Goal: Task Accomplishment & Management: Complete application form

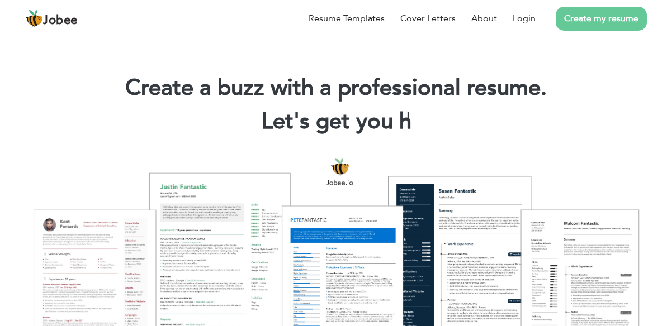
click at [604, 17] on link "Create my resume" at bounding box center [601, 19] width 91 height 24
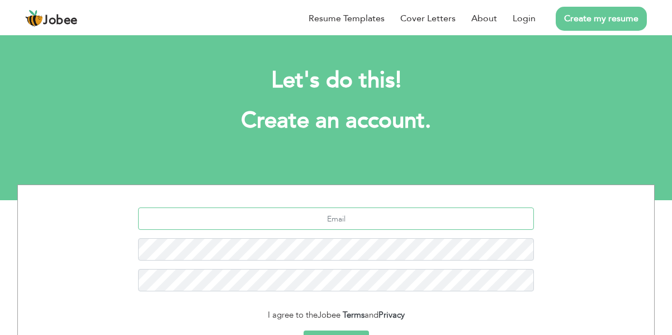
click at [381, 217] on input "text" at bounding box center [336, 218] width 396 height 22
type input "badman22@gmail.com"
click at [362, 273] on div "badman22@gmail.com" at bounding box center [335, 253] width 619 height 92
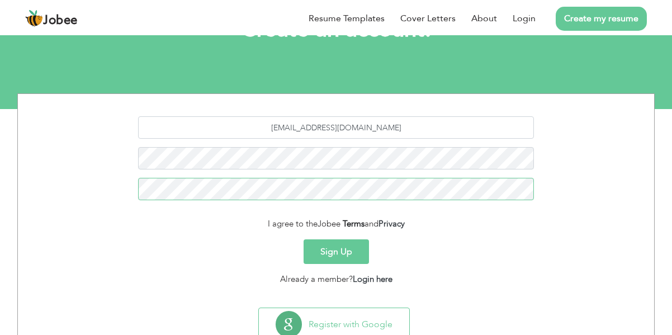
scroll to position [108, 0]
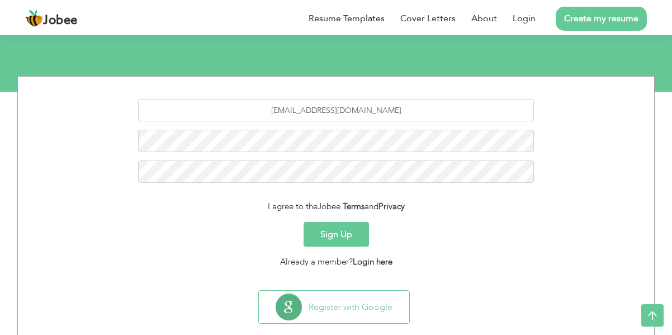
click at [337, 224] on button "Sign Up" at bounding box center [335, 234] width 65 height 25
click at [336, 226] on button "Sign Up" at bounding box center [335, 234] width 65 height 25
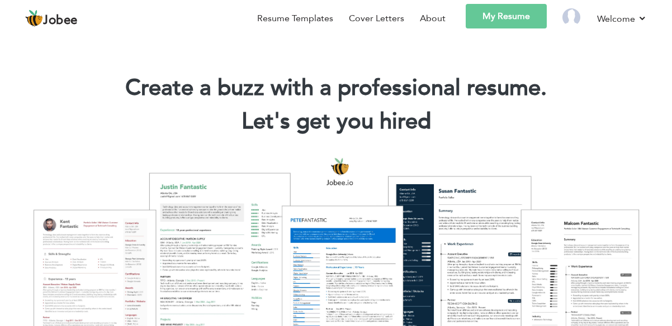
click at [500, 22] on link "My Resume" at bounding box center [506, 16] width 81 height 25
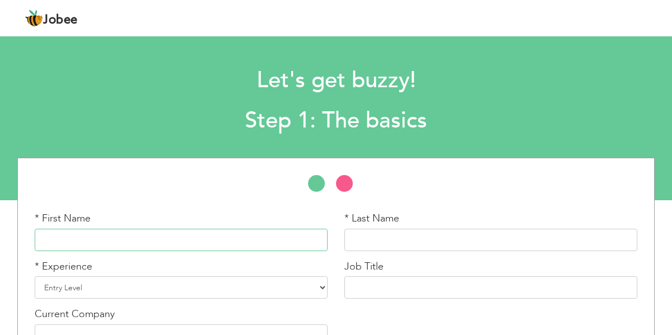
click at [133, 232] on input "text" at bounding box center [181, 240] width 293 height 22
type input "Sunaid"
click at [359, 246] on input "text" at bounding box center [490, 240] width 293 height 22
type input "\"
type input "Ali"
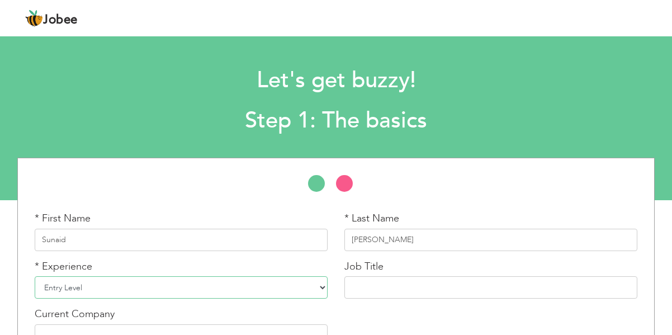
click at [259, 295] on select "Entry Level Less than 1 Year 1 Year 2 Years 3 Years 4 Years 5 Years 6 Years 7 Y…" at bounding box center [181, 287] width 293 height 22
drag, startPoint x: 259, startPoint y: 295, endPoint x: 151, endPoint y: 292, distance: 107.9
click at [151, 292] on select "Entry Level Less than 1 Year 1 Year 2 Years 3 Years 4 Years 5 Years 6 Years 7 Y…" at bounding box center [181, 287] width 293 height 22
click at [35, 276] on select "Entry Level Less than 1 Year 1 Year 2 Years 3 Years 4 Years 5 Years 6 Years 7 Y…" at bounding box center [181, 287] width 293 height 22
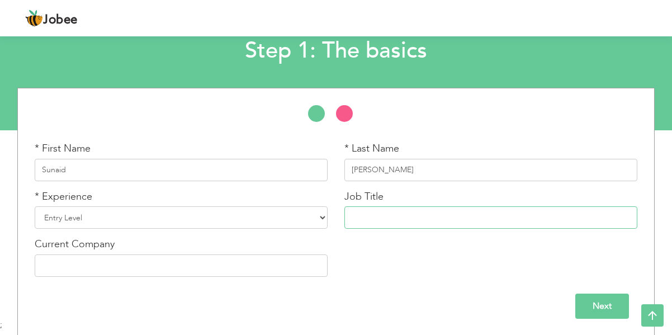
click at [381, 219] on input "text" at bounding box center [490, 217] width 293 height 22
click at [162, 276] on input "text" at bounding box center [181, 265] width 293 height 22
click at [606, 300] on input "Next" at bounding box center [602, 305] width 54 height 25
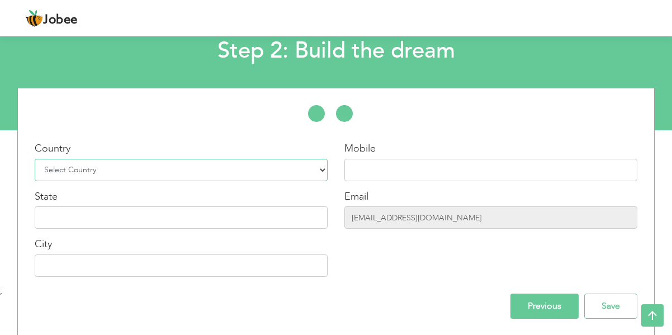
click at [192, 173] on select "Select Country Afghanistan Albania Algeria American Samoa Andorra Angola Anguil…" at bounding box center [181, 170] width 293 height 22
select select "166"
click at [35, 159] on select "Select Country Afghanistan Albania Algeria American Samoa Andorra Angola Anguil…" at bounding box center [181, 170] width 293 height 22
click at [377, 169] on input "text" at bounding box center [490, 170] width 293 height 22
type input "03453687252"
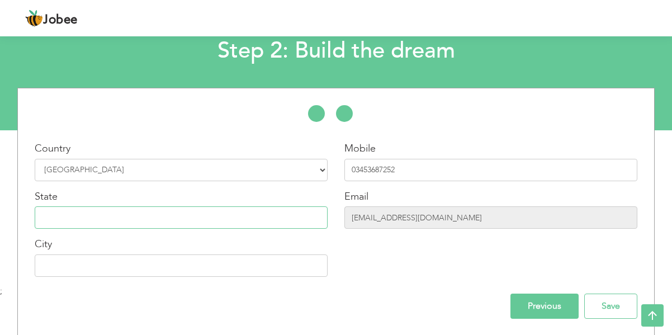
click at [138, 223] on input "text" at bounding box center [181, 217] width 293 height 22
type input "alive"
click at [126, 271] on input "text" at bounding box center [181, 265] width 293 height 22
type input "karachi"
click at [629, 307] on input "Save" at bounding box center [610, 305] width 53 height 25
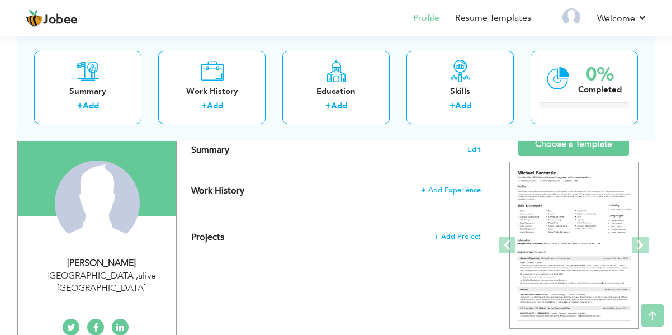
scroll to position [83, 0]
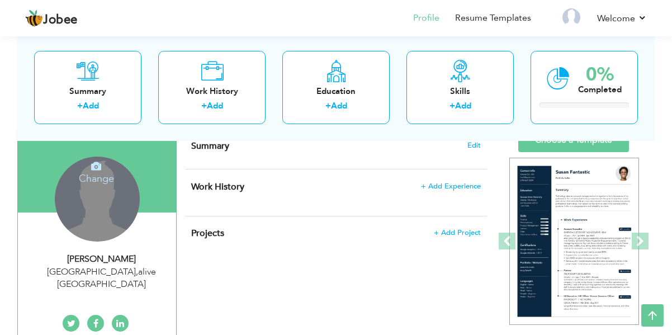
click at [106, 202] on div "Change Remove" at bounding box center [97, 198] width 85 height 85
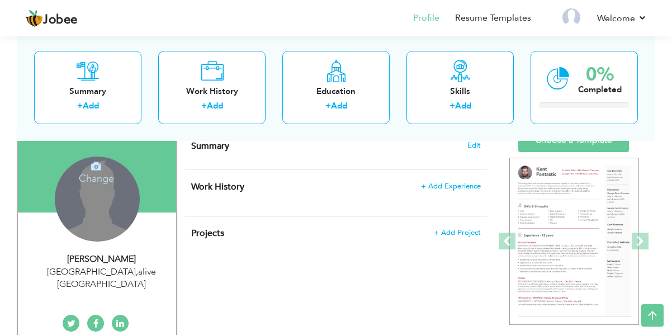
click at [93, 169] on icon at bounding box center [96, 166] width 10 height 10
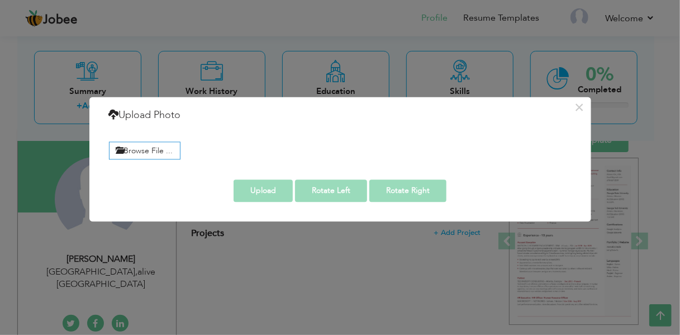
click at [256, 264] on div "× Upload Photo Browse File ..." at bounding box center [340, 167] width 680 height 335
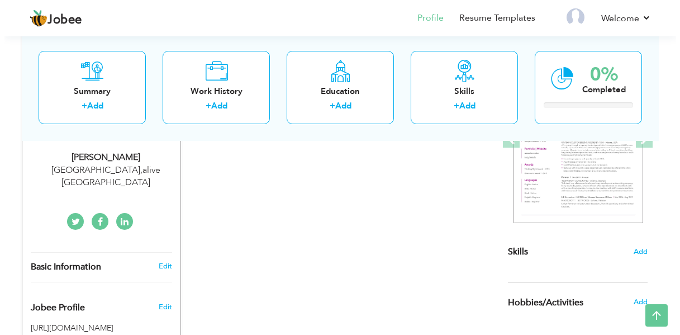
scroll to position [182, 0]
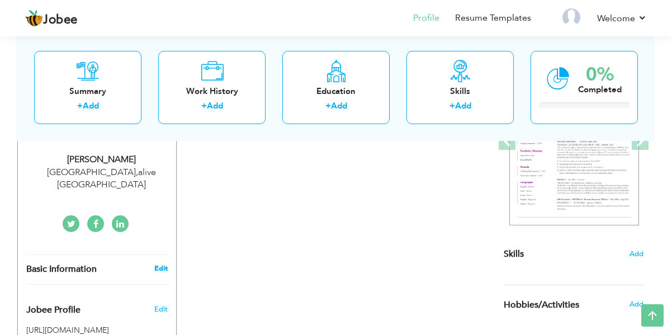
click at [163, 263] on link "Edit" at bounding box center [160, 268] width 13 height 10
type input "Sunaid"
type input "Ali"
type input "03453687252"
select select "number:166"
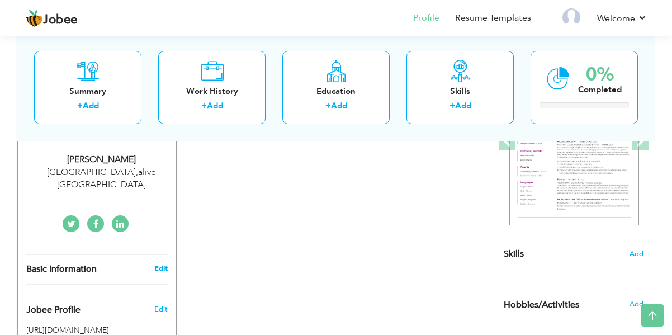
type input "alive"
type input "karachi"
select select "number:1"
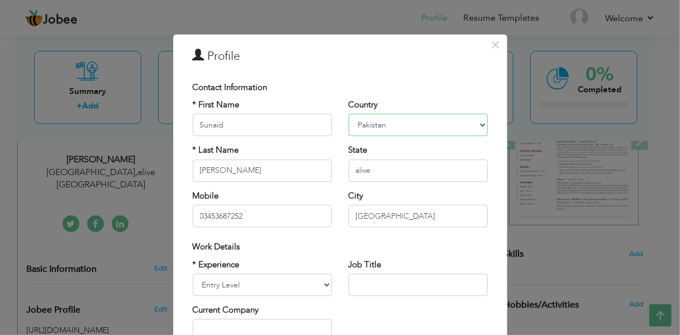
click at [374, 122] on select "Afghanistan Albania Algeria American Samoa Andorra Angola Anguilla Antarctica A…" at bounding box center [418, 125] width 139 height 22
click at [217, 163] on input "Ali" at bounding box center [262, 170] width 139 height 22
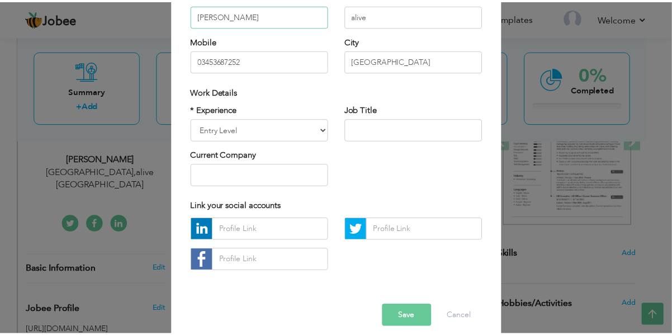
scroll to position [167, 0]
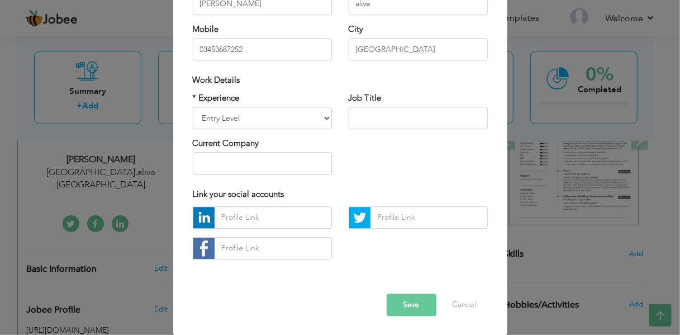
click at [104, 295] on div "× Profile Contact Information * First Name Sunaid * Last Name Ali U.K" at bounding box center [340, 167] width 680 height 335
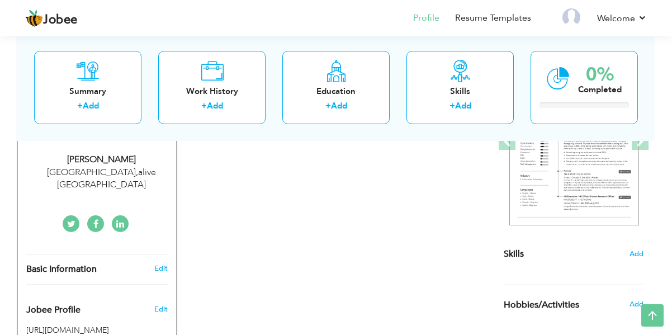
click at [154, 302] on div "Edit" at bounding box center [163, 306] width 26 height 27
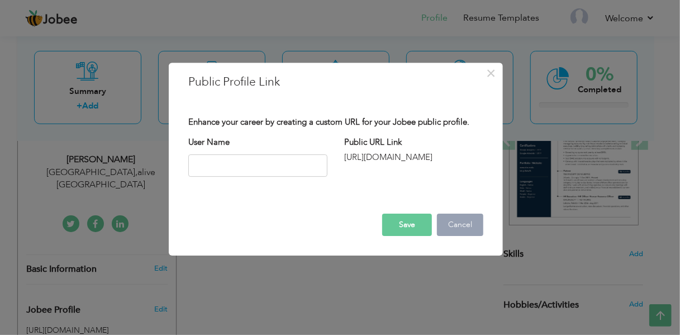
click at [456, 229] on button "Cancel" at bounding box center [460, 225] width 46 height 22
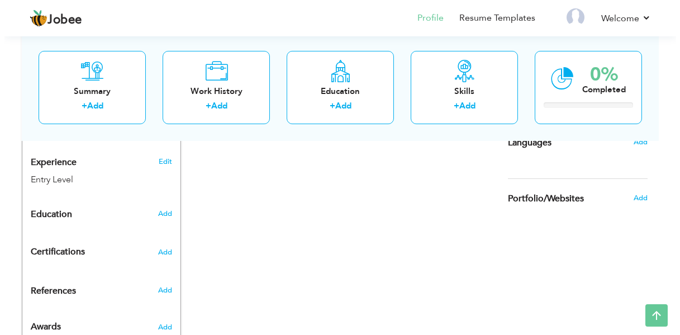
scroll to position [383, 0]
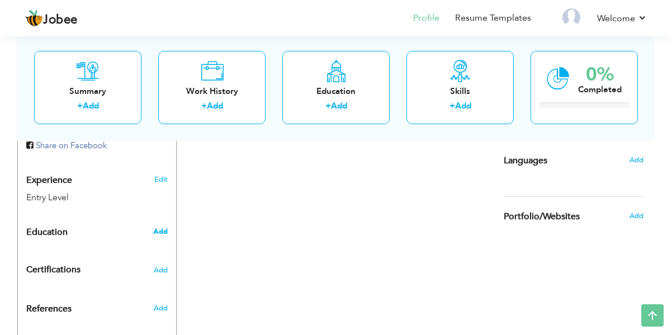
click at [165, 226] on span "Add" at bounding box center [160, 231] width 15 height 10
radio input "true"
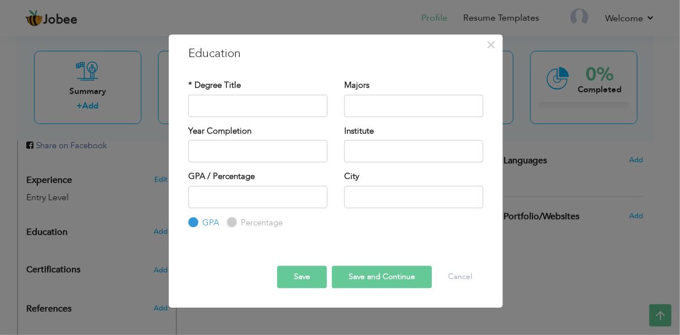
click at [229, 221] on input "Percentage" at bounding box center [230, 222] width 7 height 7
radio input "true"
click at [259, 102] on input "text" at bounding box center [257, 105] width 139 height 22
type input "Intermediate"
click at [381, 107] on input "text" at bounding box center [413, 105] width 139 height 22
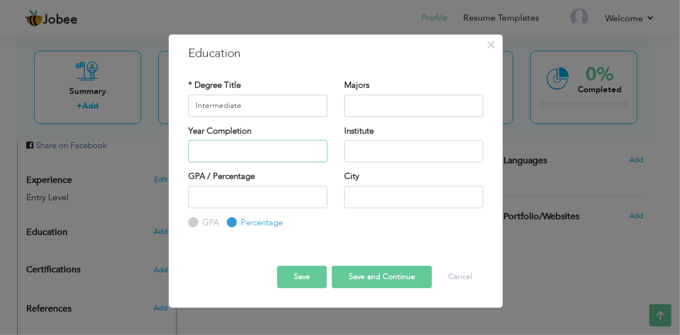
type input "2025"
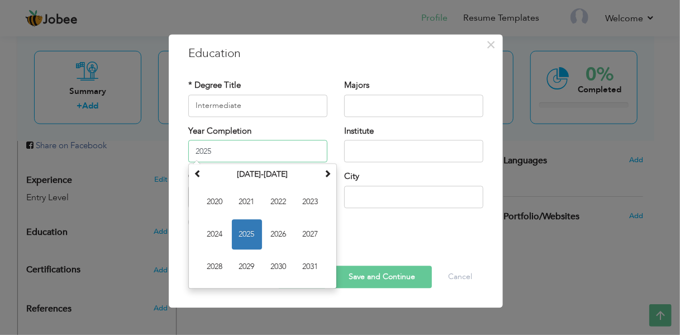
click at [215, 149] on input "2025" at bounding box center [257, 151] width 139 height 22
click at [245, 231] on span "2025" at bounding box center [247, 234] width 30 height 30
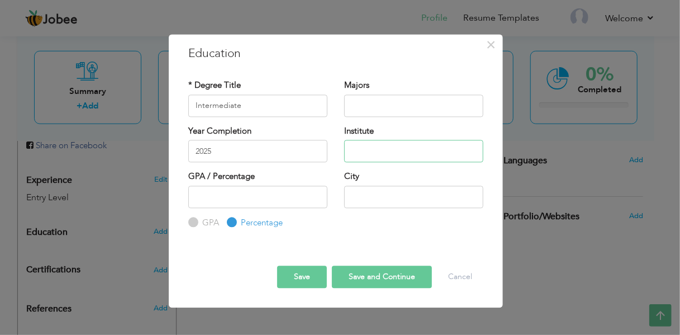
click at [380, 148] on input "text" at bounding box center [413, 151] width 139 height 22
click at [367, 150] on input "Agakhan" at bounding box center [413, 151] width 139 height 22
click at [393, 153] on input "Aga khan" at bounding box center [413, 151] width 139 height 22
type input "Aga khan higher secondory school karachi"
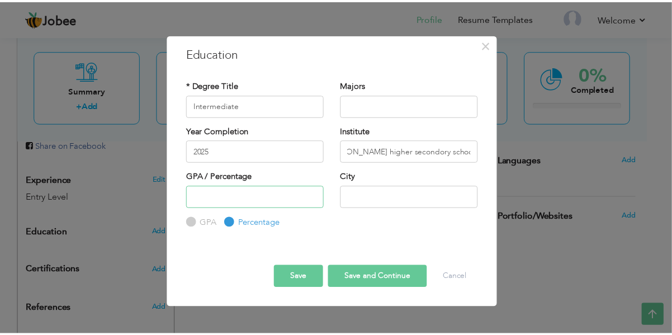
scroll to position [0, 0]
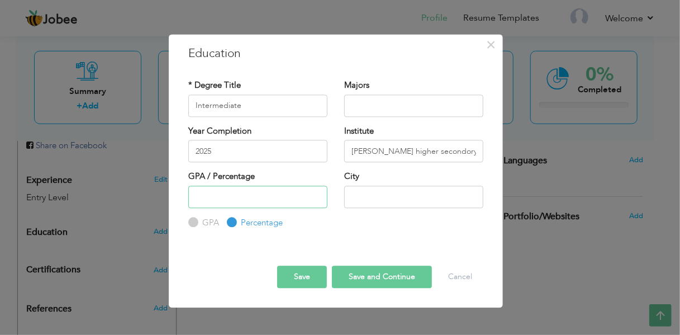
click at [273, 200] on input "number" at bounding box center [257, 197] width 139 height 22
type input "68"
click at [379, 197] on input "text" at bounding box center [413, 197] width 139 height 22
type input "karachi"
click at [383, 284] on button "Save and Continue" at bounding box center [382, 277] width 100 height 22
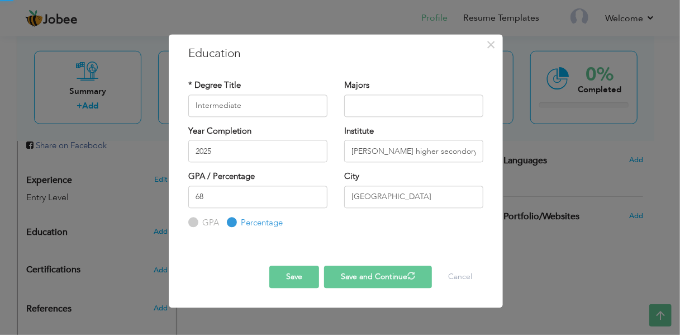
radio input "true"
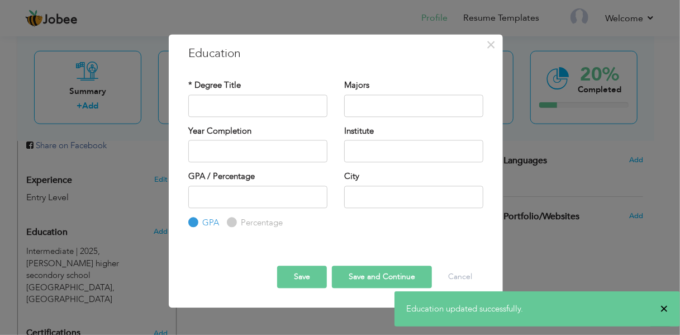
click at [665, 307] on span "×" at bounding box center [664, 308] width 8 height 11
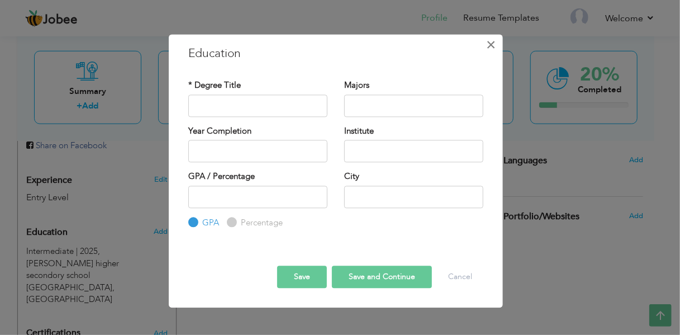
click at [483, 45] on button "×" at bounding box center [491, 45] width 18 height 18
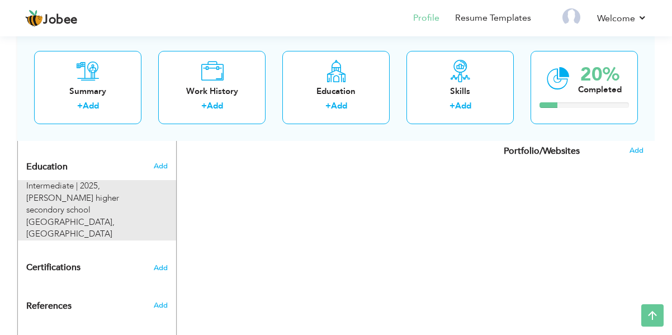
scroll to position [449, 0]
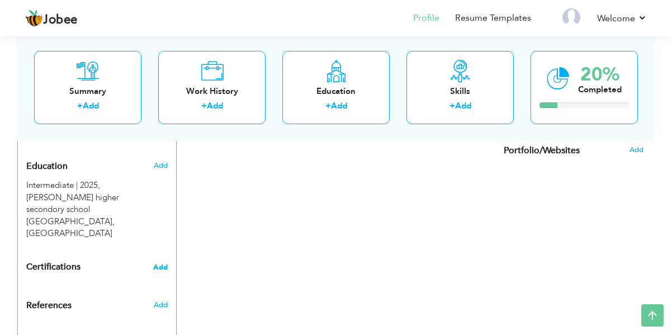
click at [165, 263] on span "Add" at bounding box center [160, 267] width 15 height 8
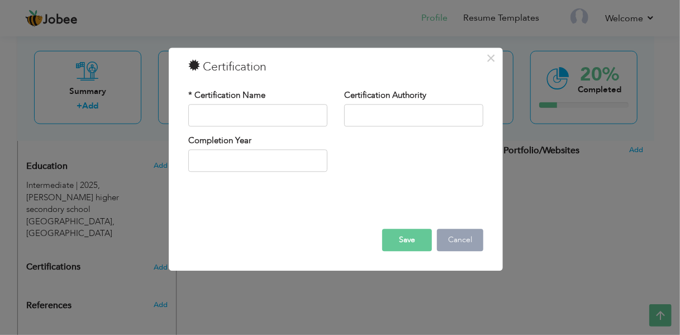
click at [458, 240] on button "Cancel" at bounding box center [460, 240] width 46 height 22
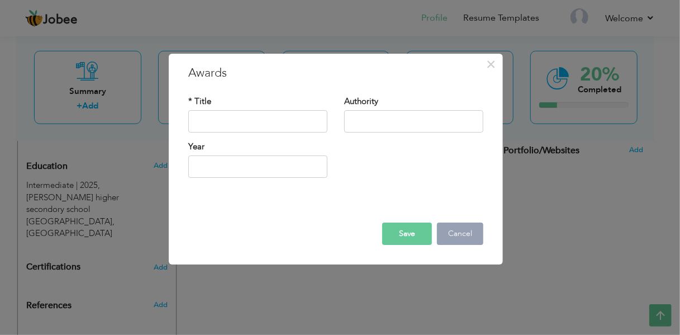
click at [469, 235] on button "Cancel" at bounding box center [460, 233] width 46 height 22
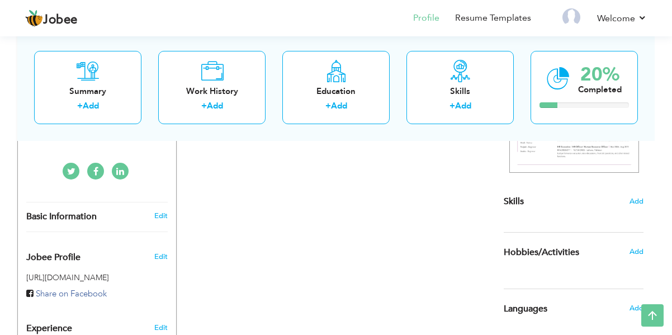
scroll to position [235, 0]
click at [633, 203] on span "Add" at bounding box center [636, 201] width 15 height 11
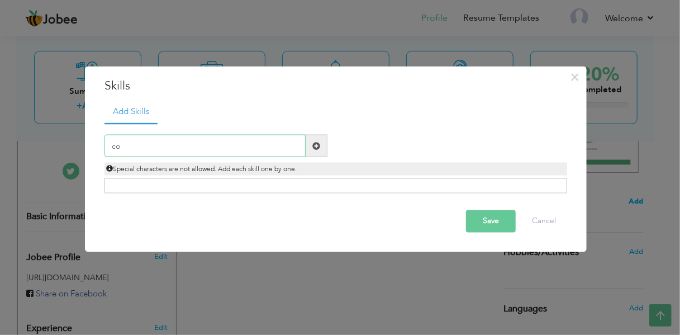
type input "c"
click at [559, 225] on button "Cancel" at bounding box center [544, 221] width 46 height 22
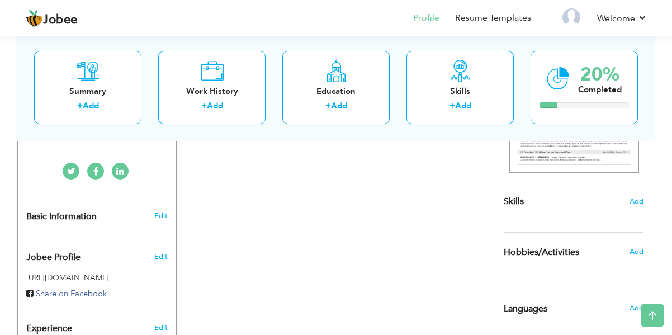
scroll to position [253, 0]
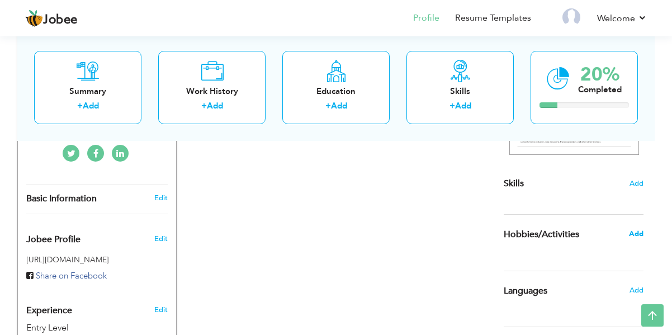
click at [637, 234] on span "Add" at bounding box center [636, 234] width 15 height 10
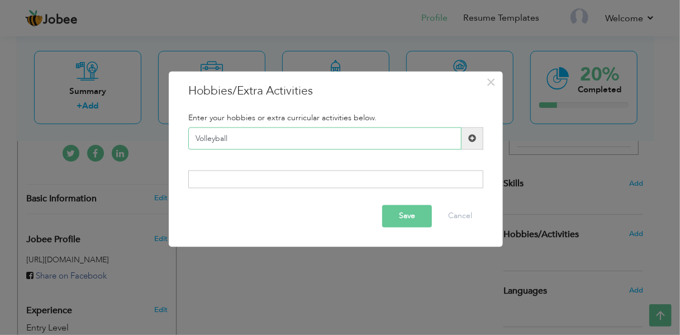
type input "Volleyball"
click at [473, 141] on span at bounding box center [472, 138] width 8 height 8
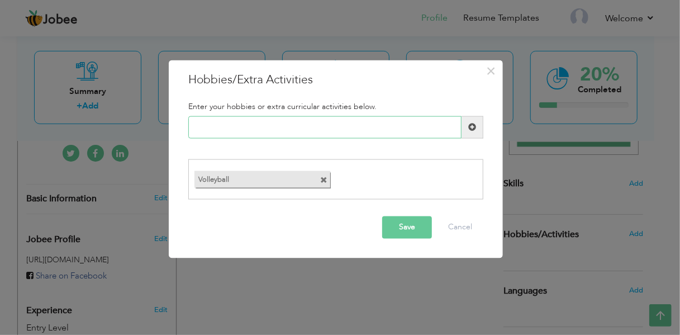
click at [312, 132] on input "text" at bounding box center [324, 127] width 273 height 22
type input "football"
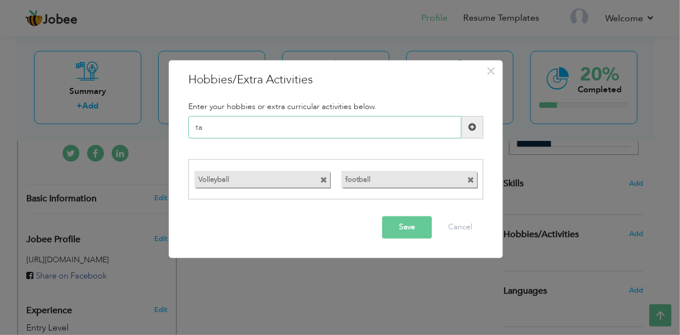
type input "t"
click at [358, 178] on label "football" at bounding box center [399, 178] width 116 height 14
drag, startPoint x: 348, startPoint y: 177, endPoint x: 471, endPoint y: 179, distance: 123.5
click at [471, 179] on div "football" at bounding box center [409, 179] width 136 height 17
click at [471, 179] on span at bounding box center [470, 180] width 7 height 7
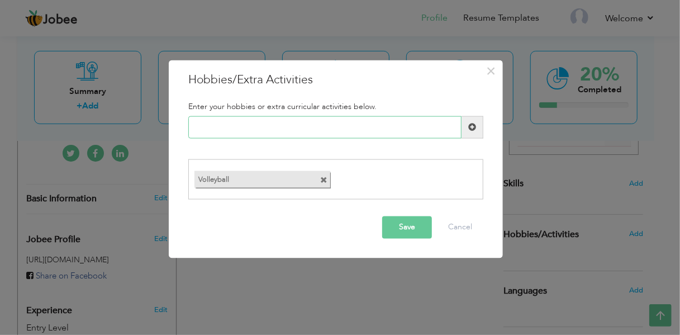
click at [338, 131] on input "text" at bounding box center [324, 127] width 273 height 22
type input "Football"
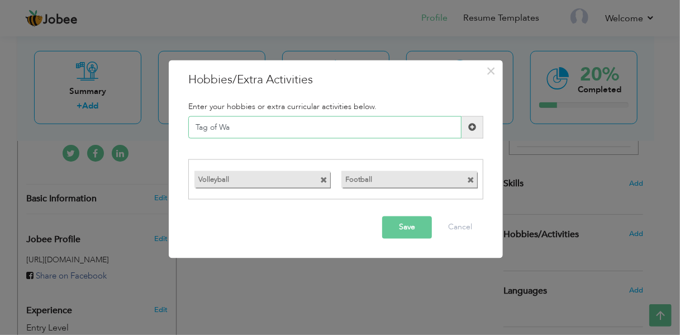
type input "Tag of War"
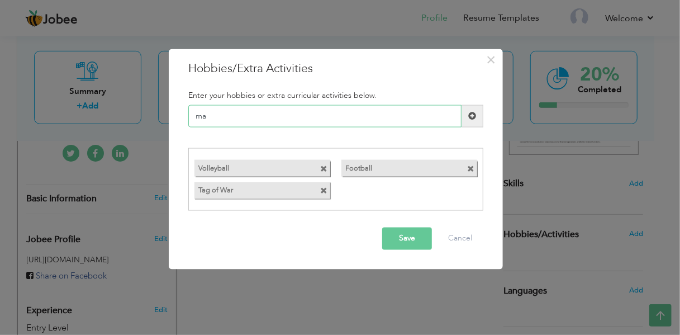
type input "m"
type input "Maraton Runner"
click at [319, 116] on input "text" at bounding box center [324, 116] width 273 height 22
type input "Badmanton"
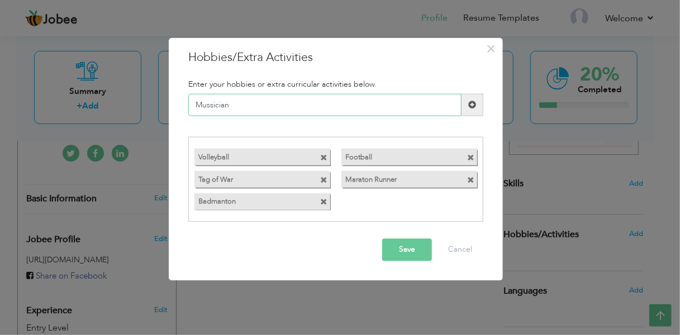
type input "Mussician"
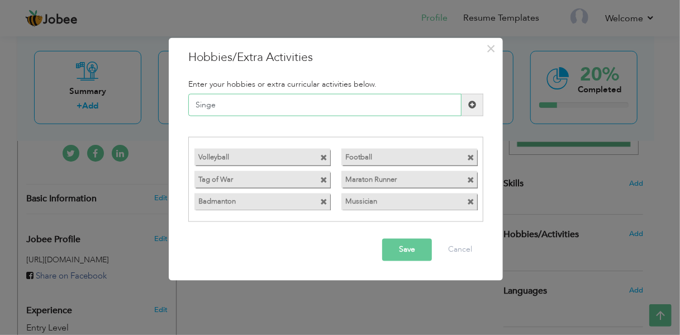
type input "Singer"
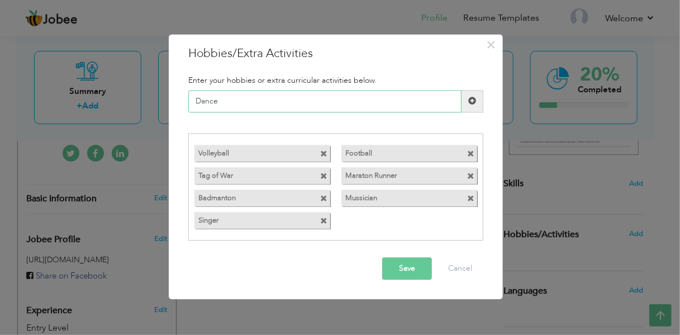
type input "Dancer"
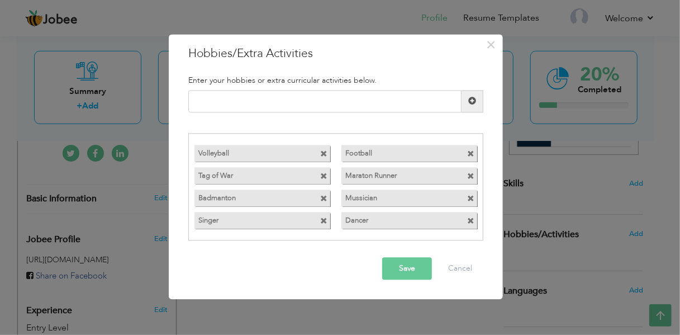
click at [410, 273] on button "Save" at bounding box center [407, 269] width 50 height 22
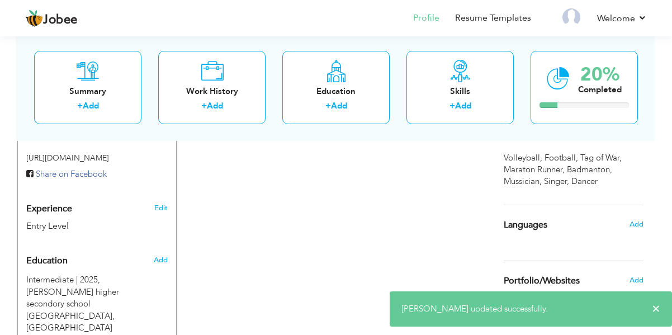
scroll to position [355, 0]
click at [636, 222] on span "Add" at bounding box center [636, 223] width 15 height 10
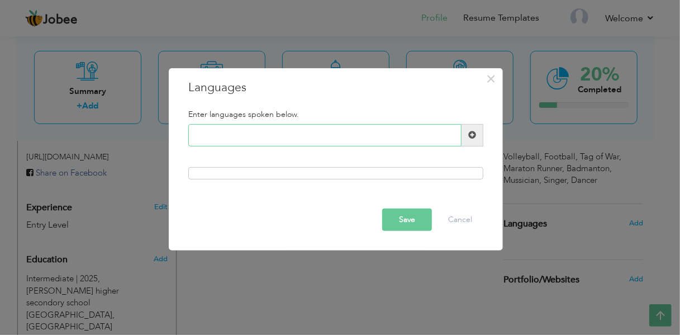
type input "U"
type input "English"
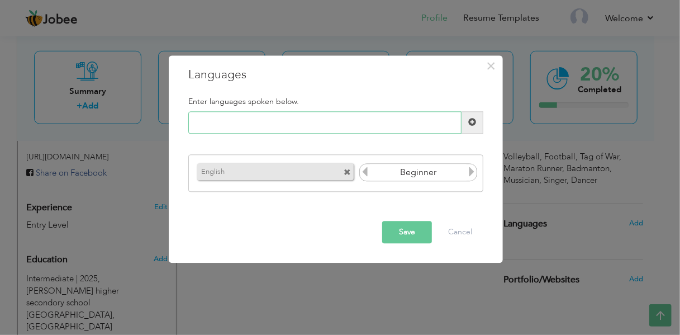
click at [307, 123] on input "text" at bounding box center [324, 122] width 273 height 22
type input "Urdu"
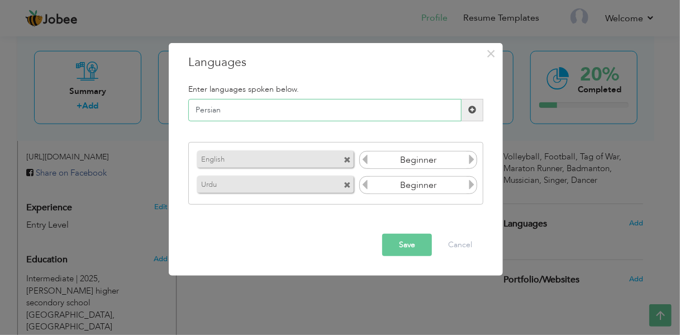
type input "Persian"
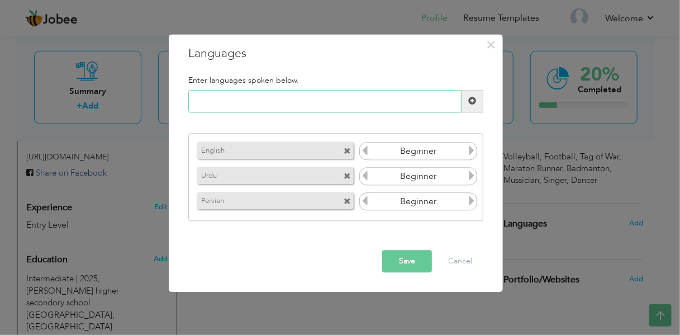
click at [295, 99] on input "text" at bounding box center [324, 101] width 273 height 22
type input "German"
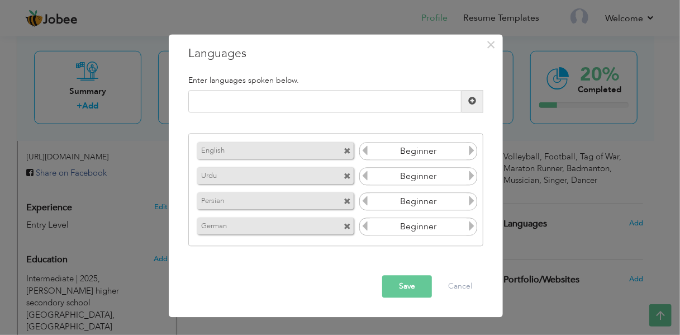
click at [442, 153] on input "Beginner" at bounding box center [418, 151] width 97 height 17
click at [471, 151] on icon at bounding box center [472, 151] width 10 height 10
click at [369, 150] on icon at bounding box center [365, 151] width 10 height 10
click at [473, 177] on icon at bounding box center [472, 176] width 10 height 10
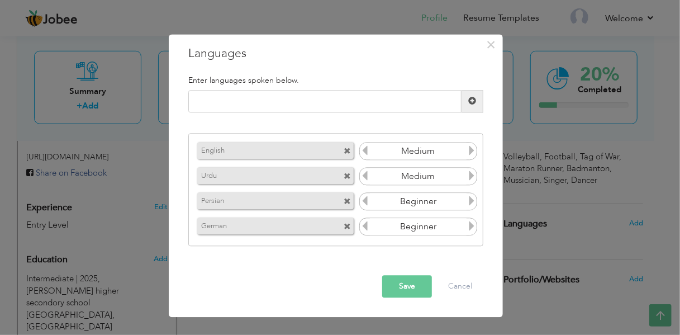
click at [473, 177] on icon at bounding box center [472, 176] width 10 height 10
click at [470, 201] on icon at bounding box center [472, 201] width 10 height 10
click at [470, 227] on icon at bounding box center [472, 226] width 10 height 10
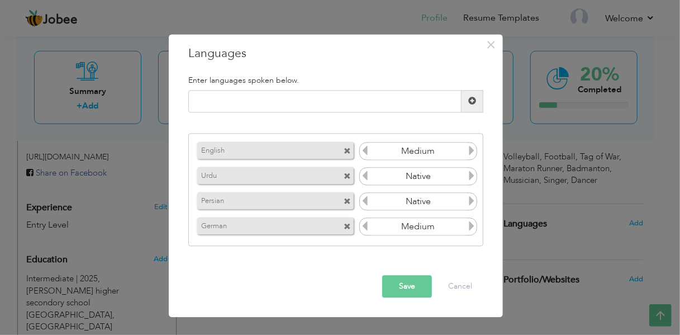
click at [396, 288] on button "Save" at bounding box center [407, 286] width 50 height 22
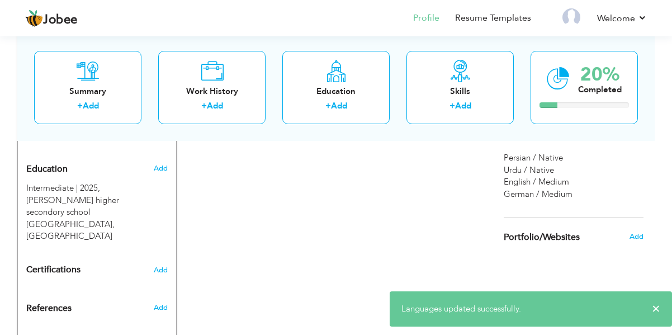
scroll to position [466, 0]
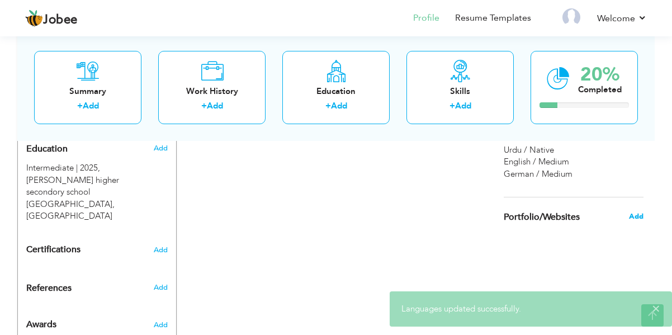
click at [638, 214] on span "Add" at bounding box center [636, 216] width 15 height 10
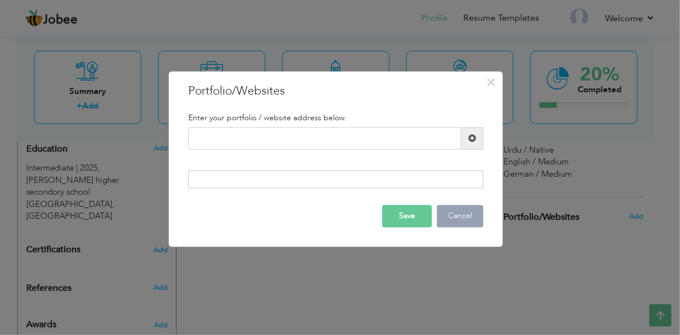
click at [466, 206] on button "Cancel" at bounding box center [460, 216] width 46 height 22
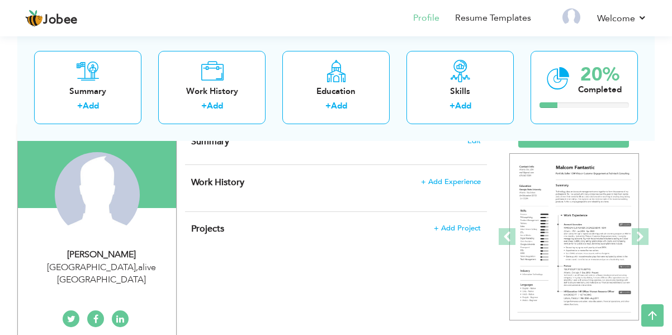
scroll to position [0, 0]
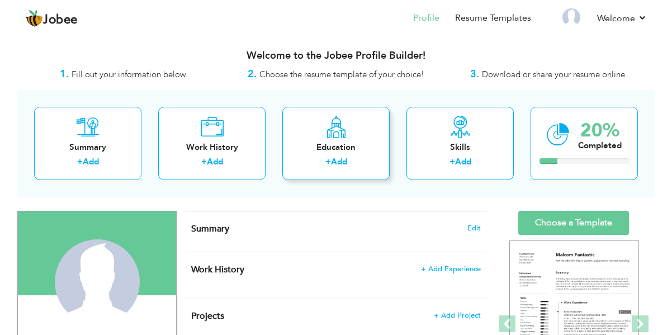
click at [337, 141] on div "Education" at bounding box center [335, 147] width 89 height 12
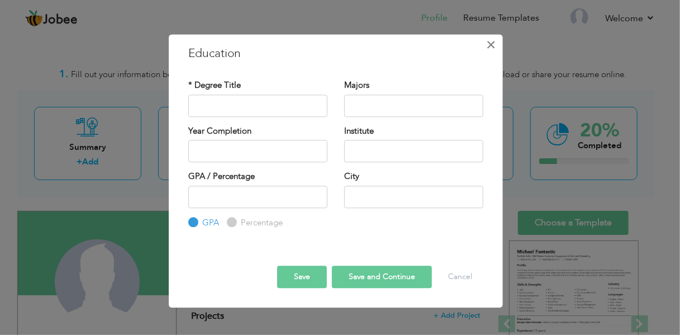
click at [487, 43] on span "×" at bounding box center [492, 45] width 10 height 20
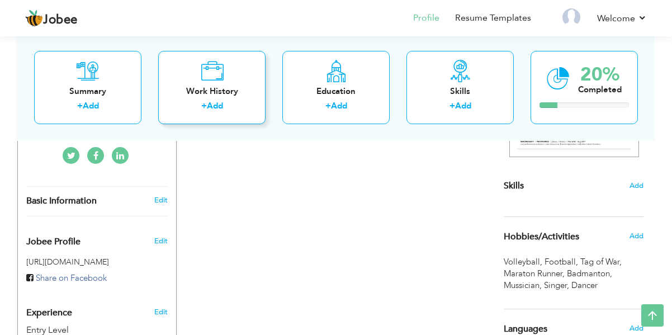
scroll to position [466, 0]
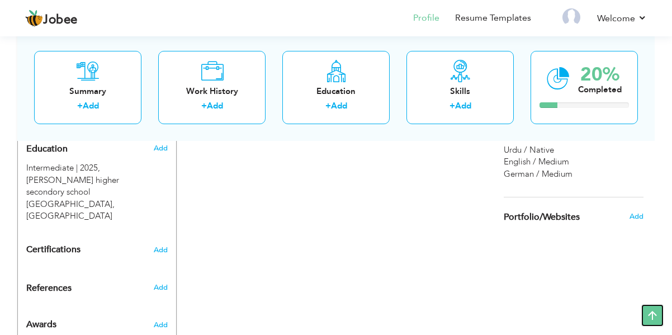
click at [656, 321] on icon at bounding box center [652, 315] width 22 height 22
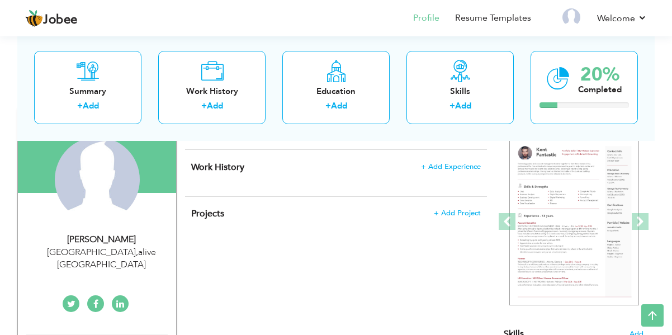
scroll to position [0, 0]
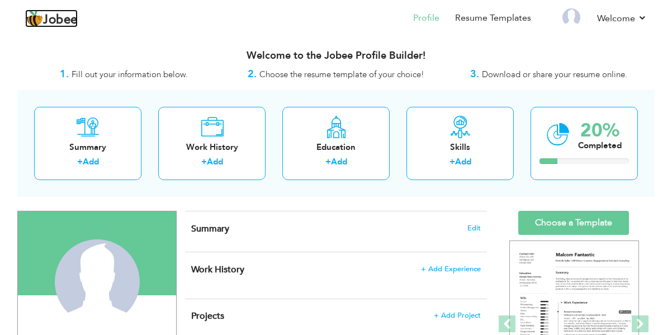
click at [64, 17] on span "Jobee" at bounding box center [60, 20] width 35 height 12
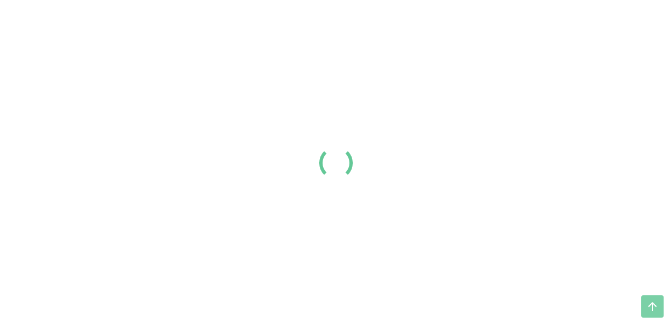
scroll to position [155, 0]
